Goal: Register for event/course

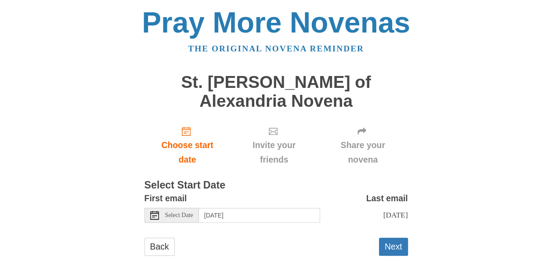
click at [168, 215] on span "Select Date" at bounding box center [179, 215] width 28 height 6
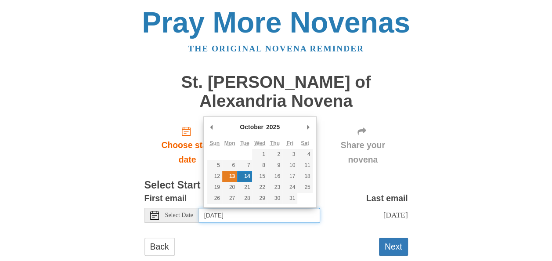
type input "Monday, October 13th"
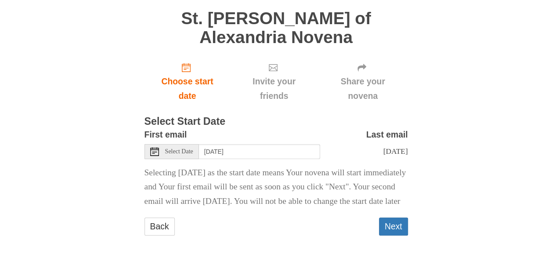
scroll to position [87, 0]
click at [396, 226] on button "Next" at bounding box center [393, 226] width 29 height 18
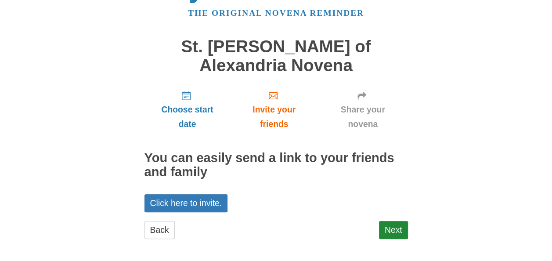
scroll to position [38, 0]
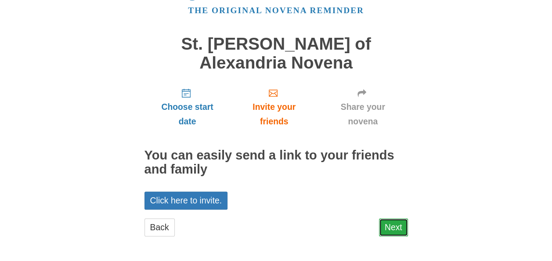
click at [394, 228] on link "Next" at bounding box center [393, 227] width 29 height 18
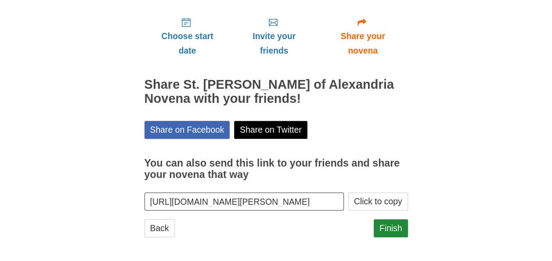
scroll to position [110, 0]
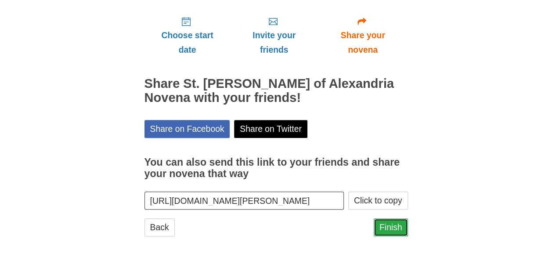
click at [397, 222] on link "Finish" at bounding box center [391, 227] width 34 height 18
